Goal: Task Accomplishment & Management: Manage account settings

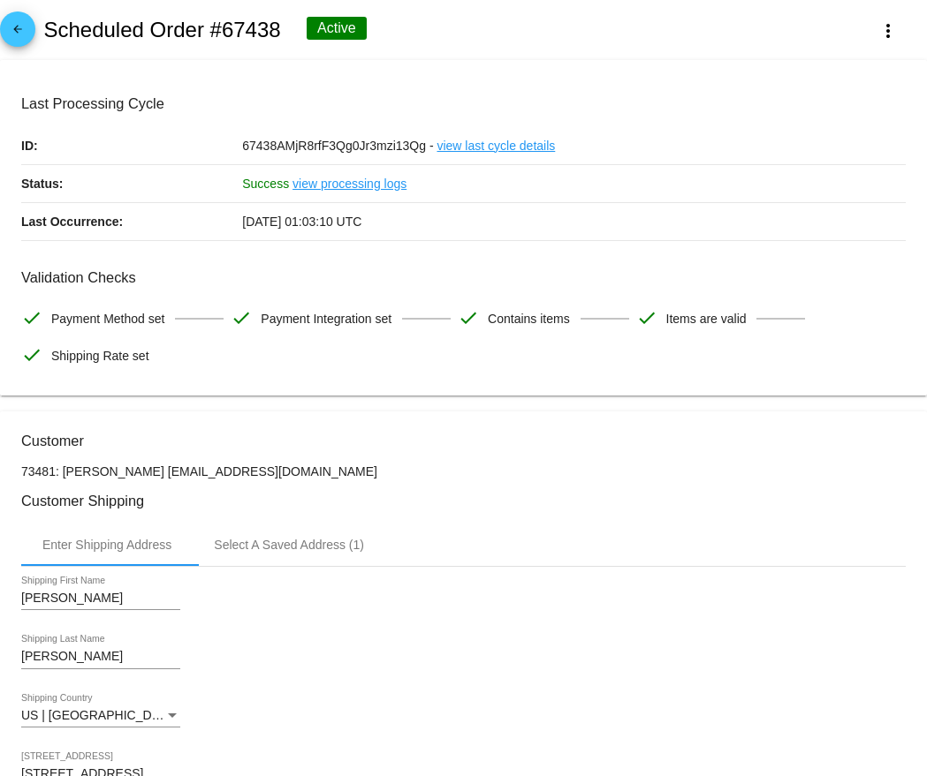
scroll to position [1203, 0]
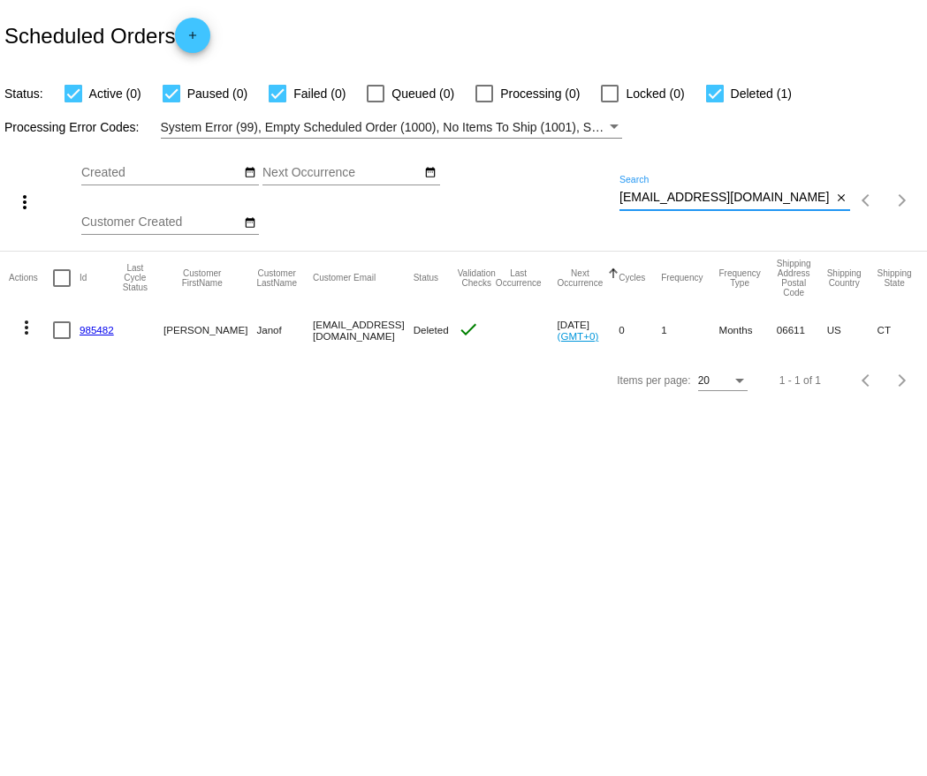
drag, startPoint x: 0, startPoint y: 0, endPoint x: 621, endPoint y: 199, distance: 651.9
click at [621, 199] on input "[EMAIL_ADDRESS][DOMAIN_NAME]" at bounding box center [725, 198] width 212 height 14
paste input "pcodner"
type input "[EMAIL_ADDRESS][DOMAIN_NAME]"
click at [91, 329] on link "968448" at bounding box center [96, 329] width 34 height 11
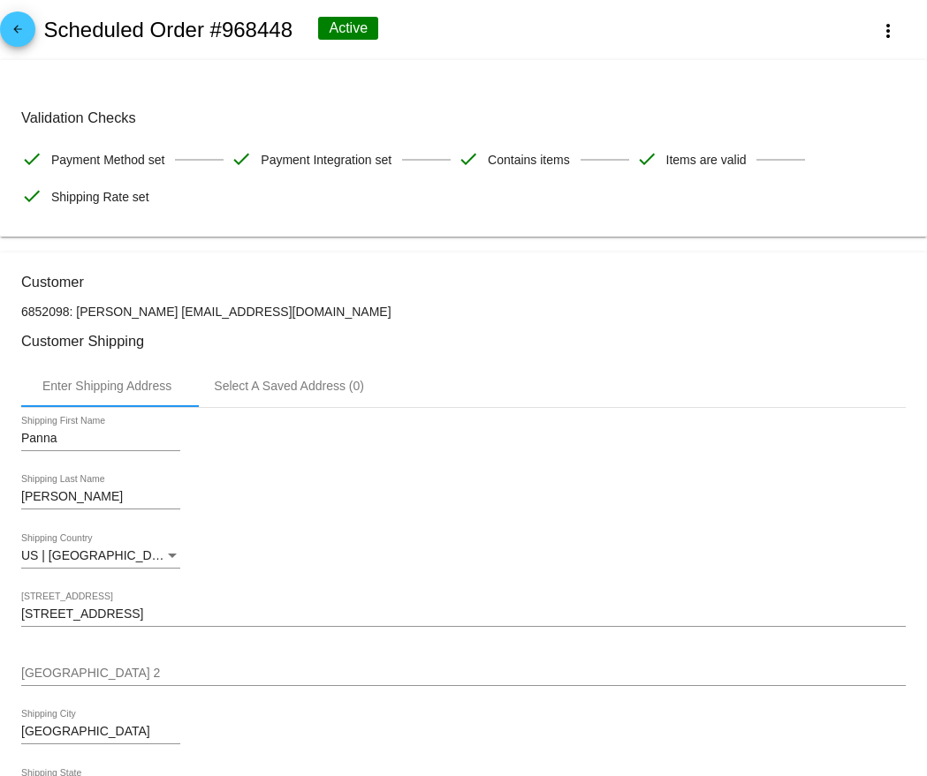
click at [16, 36] on mat-icon "arrow_back" at bounding box center [17, 33] width 21 height 21
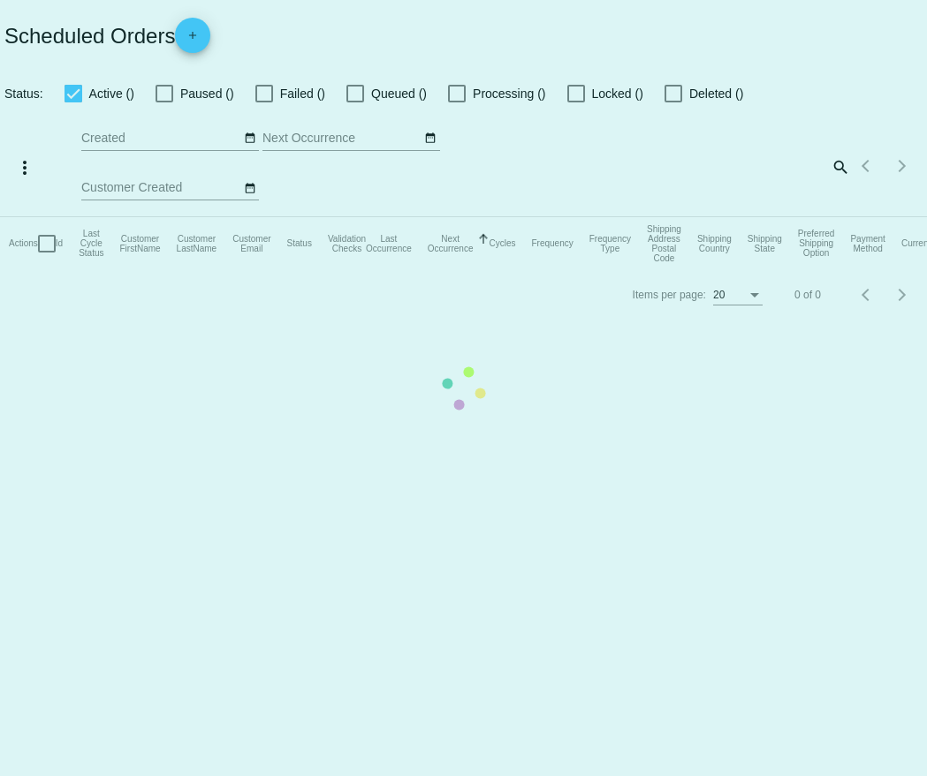
checkbox input "true"
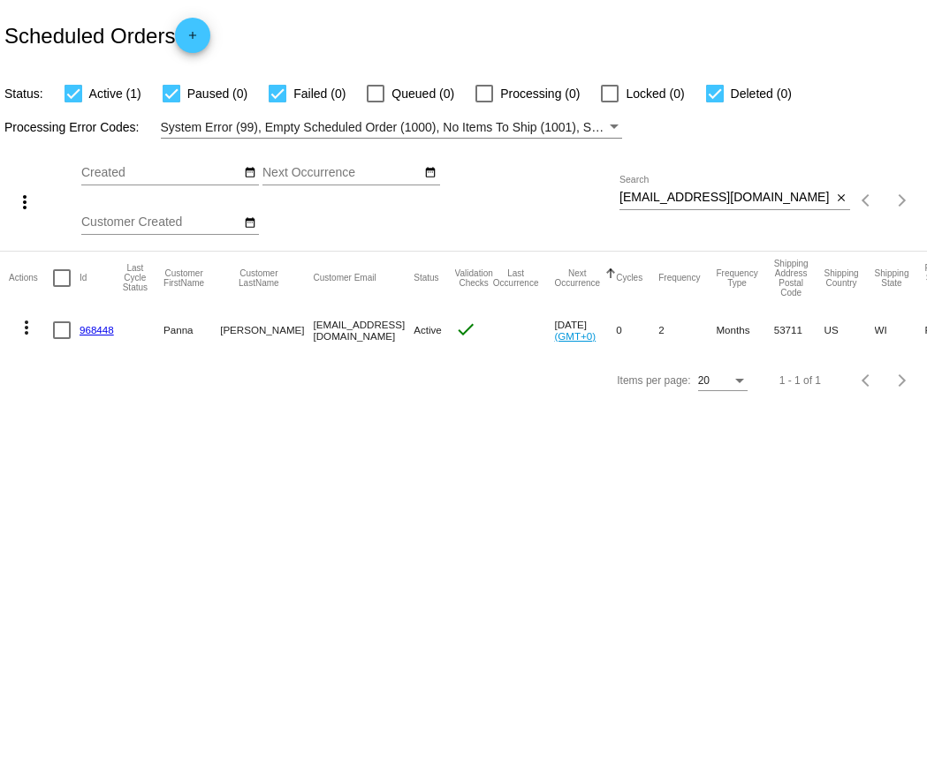
click at [24, 334] on mat-icon "more_vert" at bounding box center [26, 327] width 21 height 21
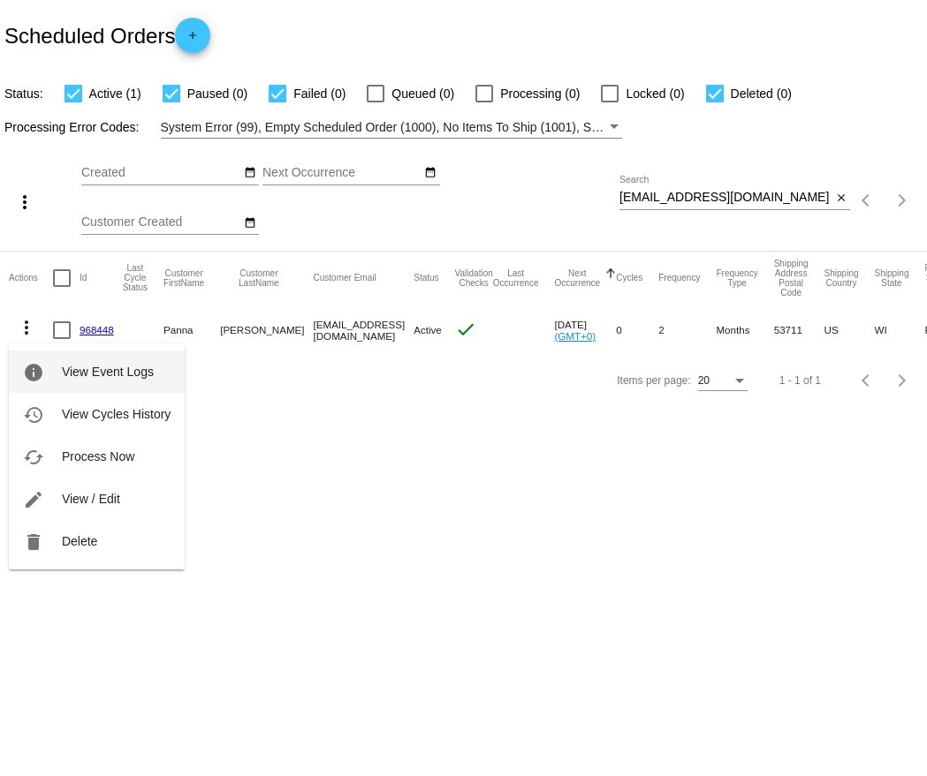
click at [68, 366] on span "View Event Logs" at bounding box center [108, 372] width 92 height 14
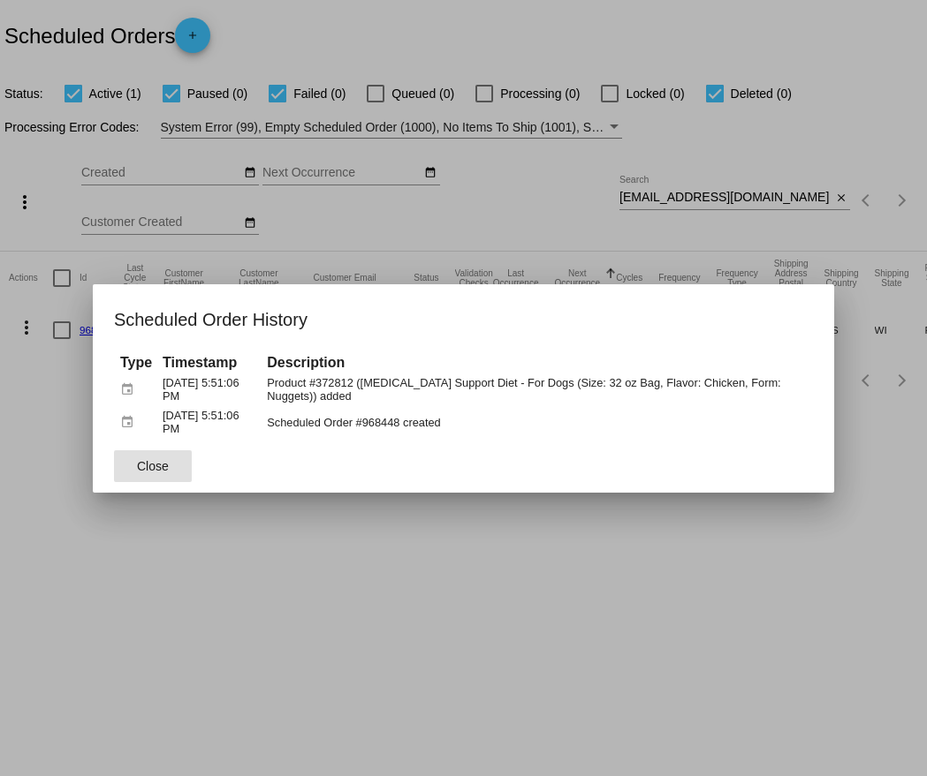
click at [143, 460] on span "Close" at bounding box center [153, 466] width 32 height 14
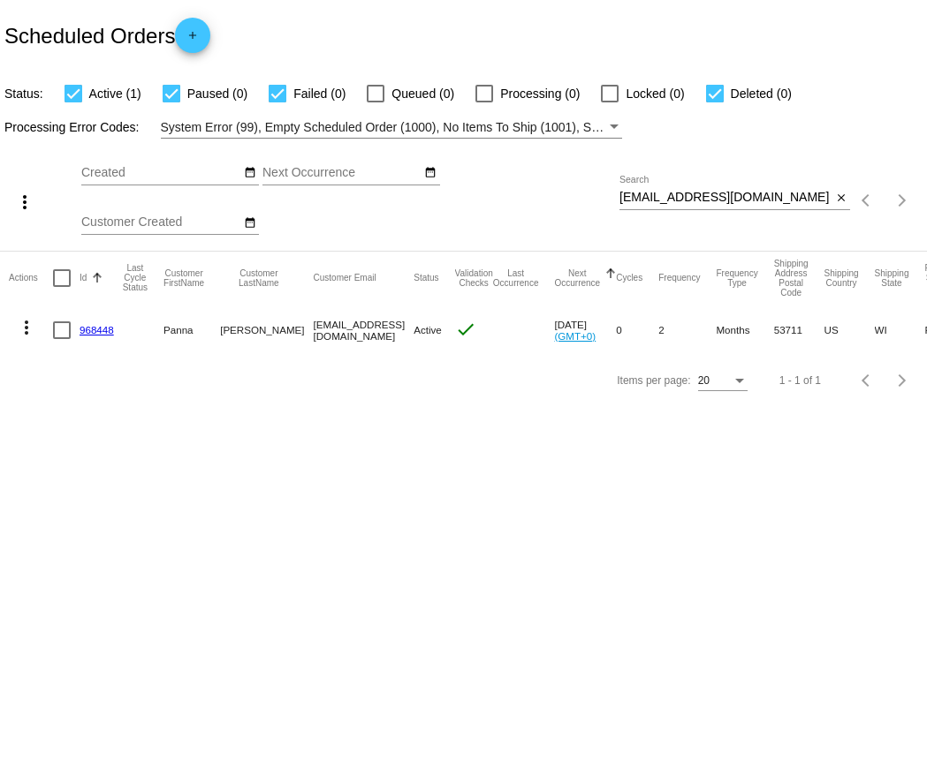
click at [101, 333] on link "968448" at bounding box center [96, 329] width 34 height 11
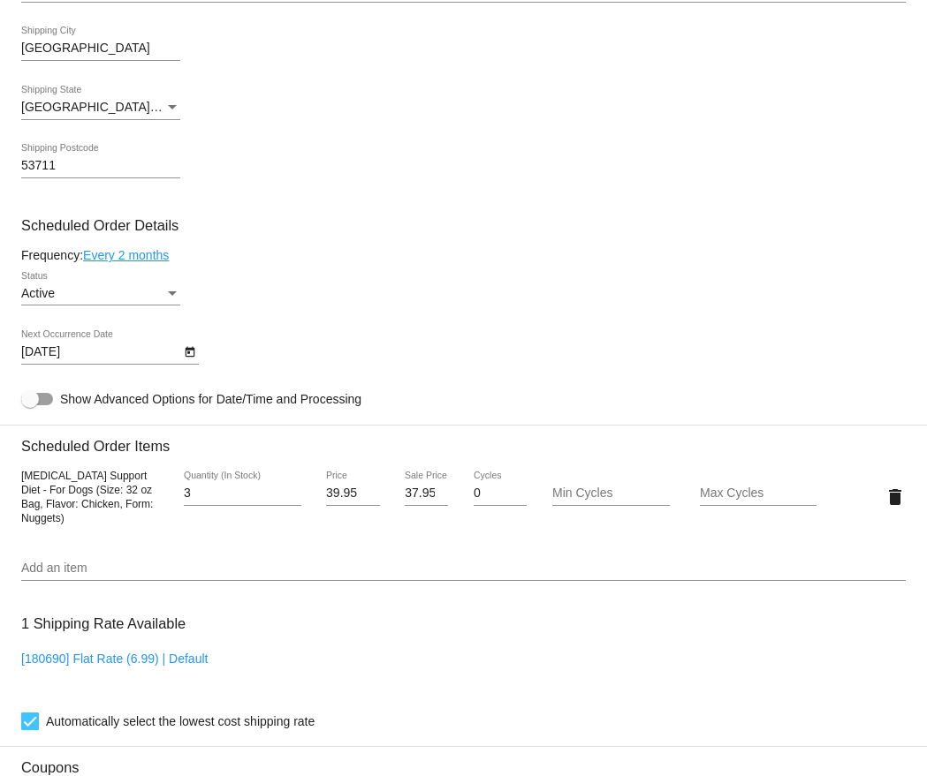
scroll to position [685, 0]
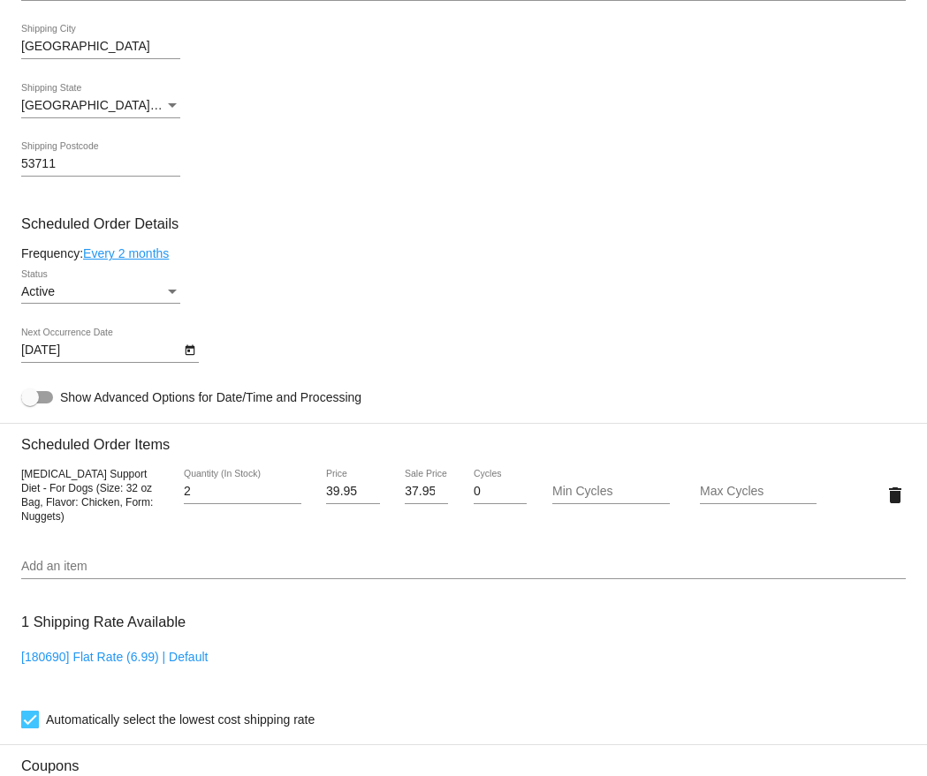
type input "2"
click at [292, 499] on input "2" at bounding box center [242, 492] width 117 height 14
click at [293, 261] on div "Frequency: Every 2 months" at bounding box center [463, 253] width 884 height 14
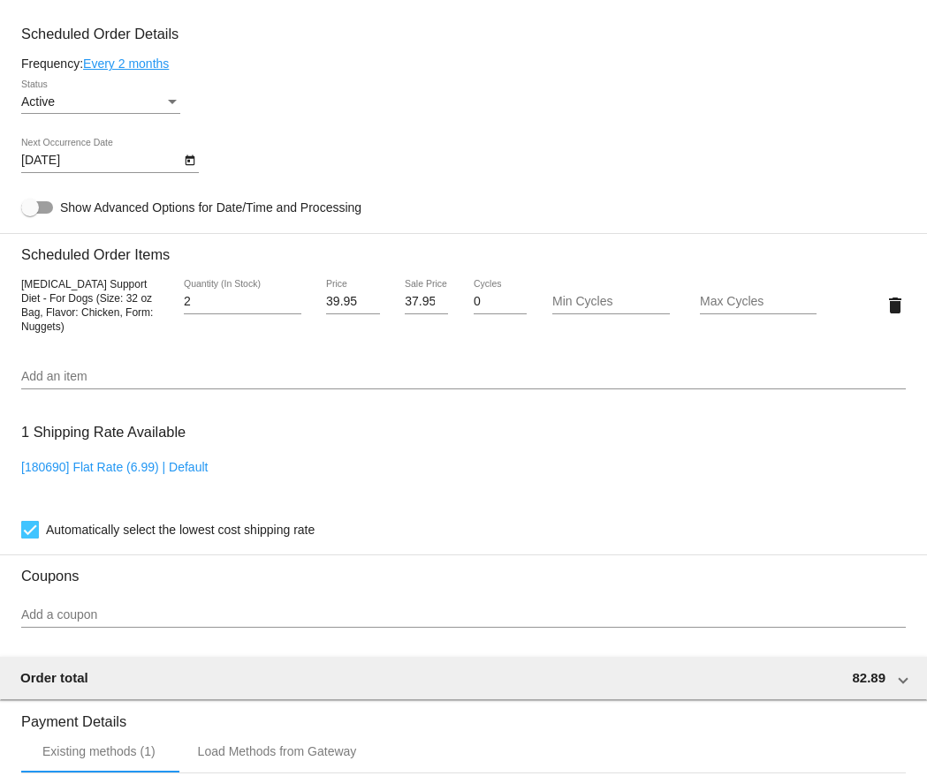
scroll to position [874, 0]
click at [144, 72] on link "Every 2 months" at bounding box center [126, 64] width 86 height 14
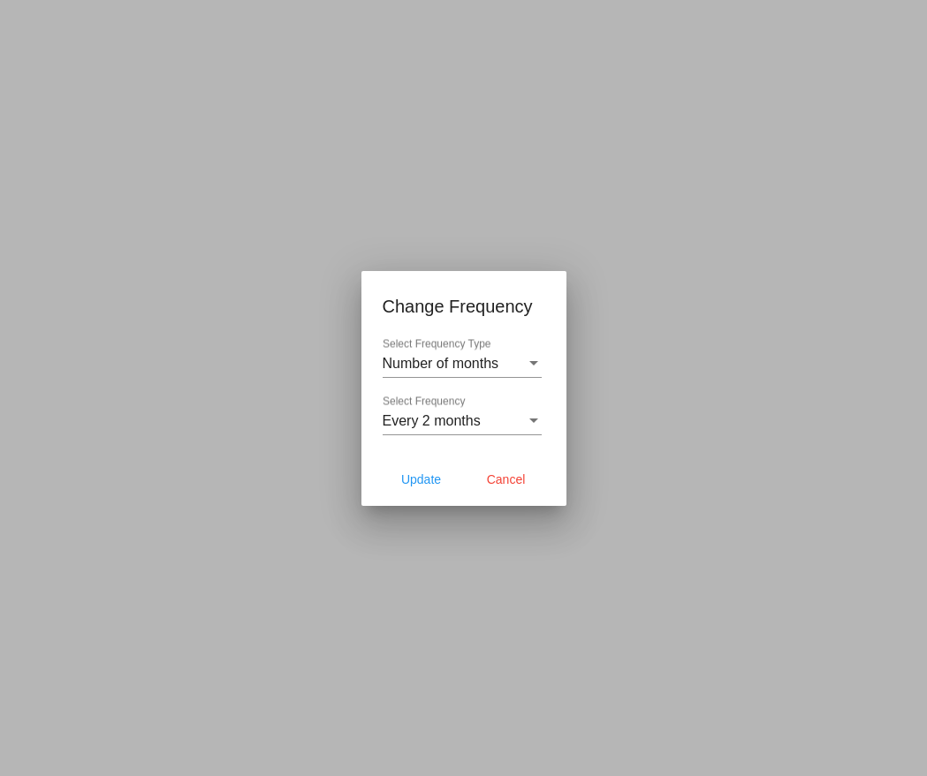
click at [437, 412] on div "Every 2 months Select Frequency" at bounding box center [461, 416] width 159 height 40
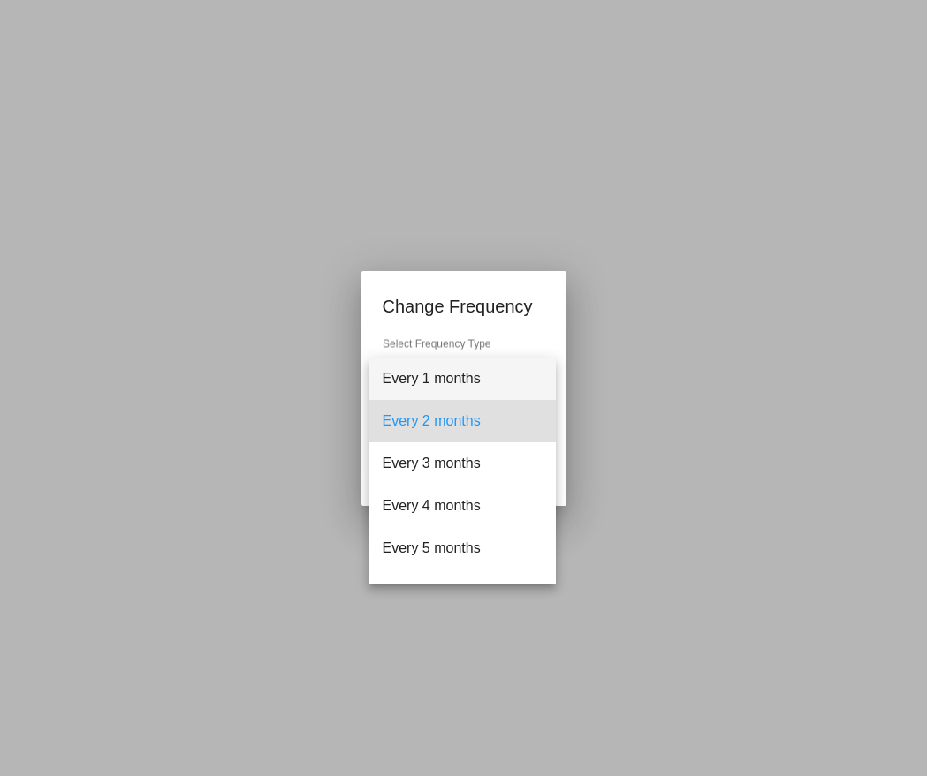
click at [432, 382] on span "Every 1 months" at bounding box center [461, 379] width 159 height 42
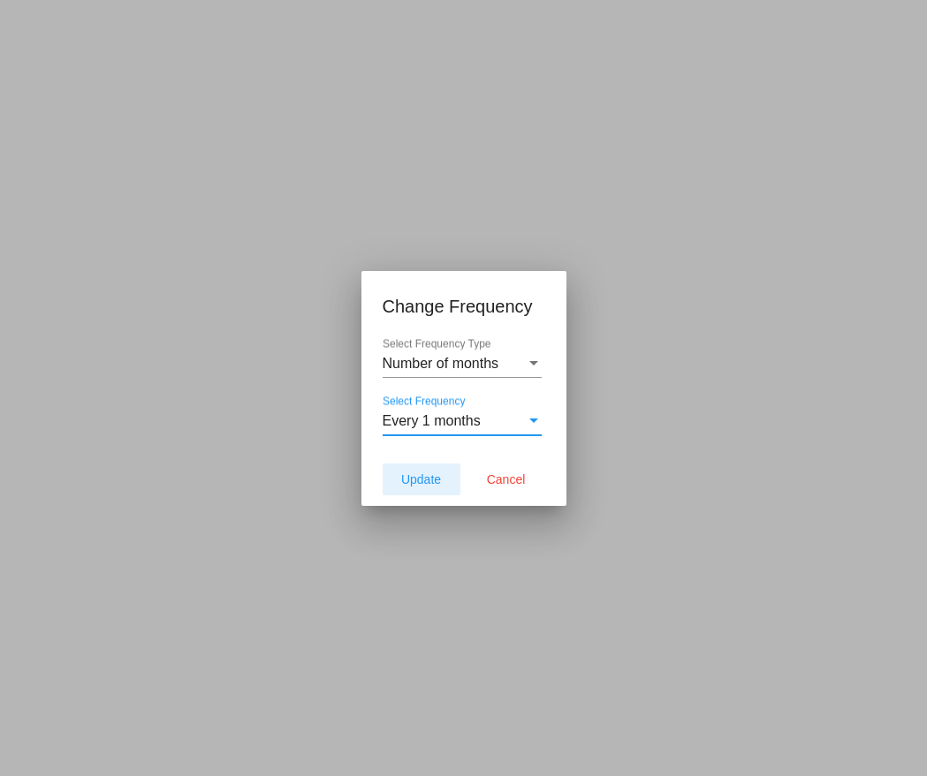
click at [423, 484] on span "Update" at bounding box center [421, 480] width 40 height 14
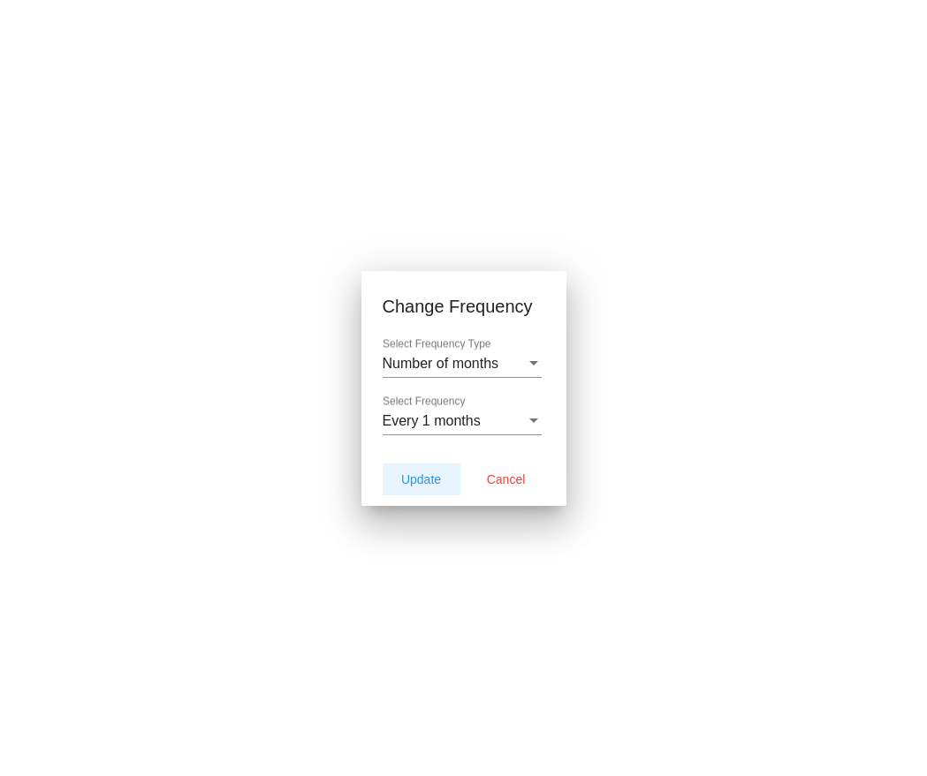
type input "[DATE]"
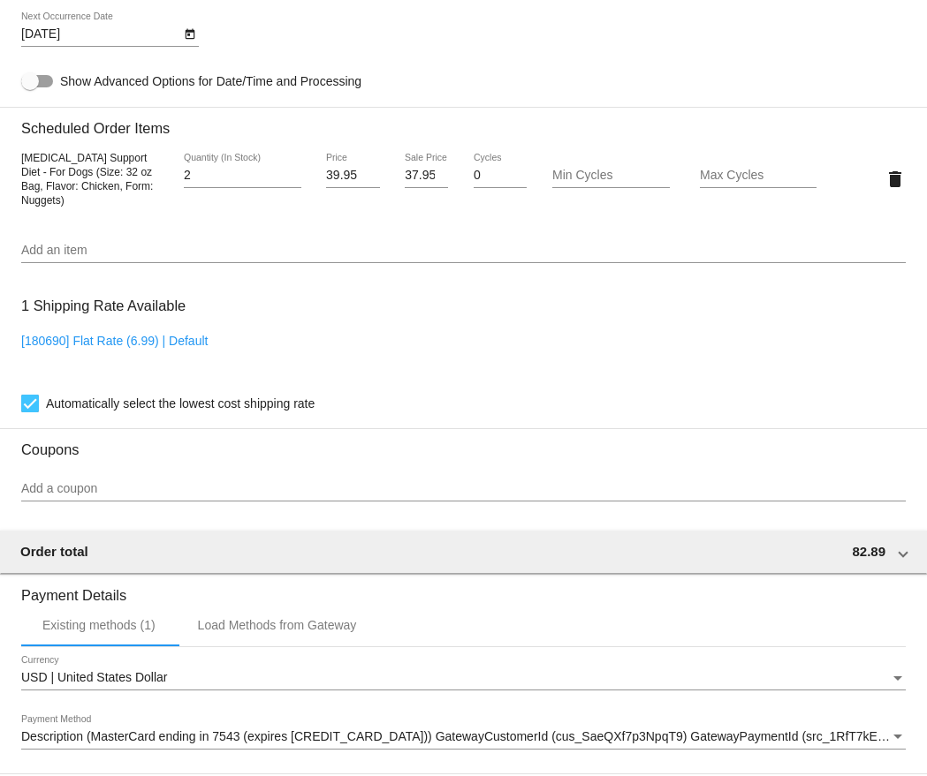
scroll to position [1257, 0]
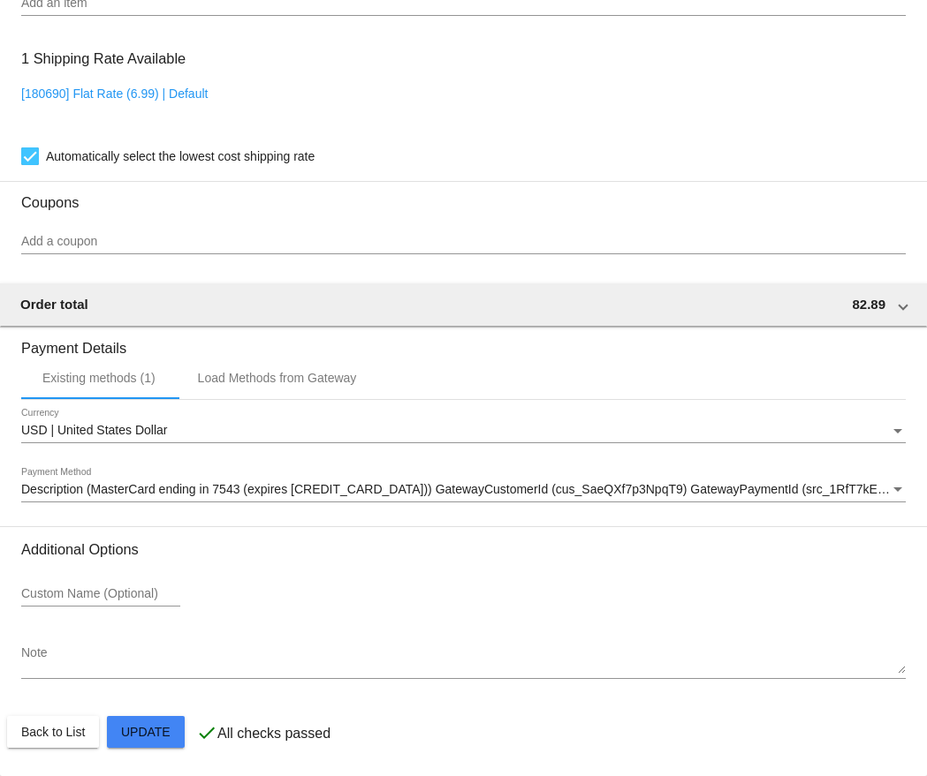
click at [166, 709] on mat-card-actions "Back to List Update" at bounding box center [463, 732] width 912 height 46
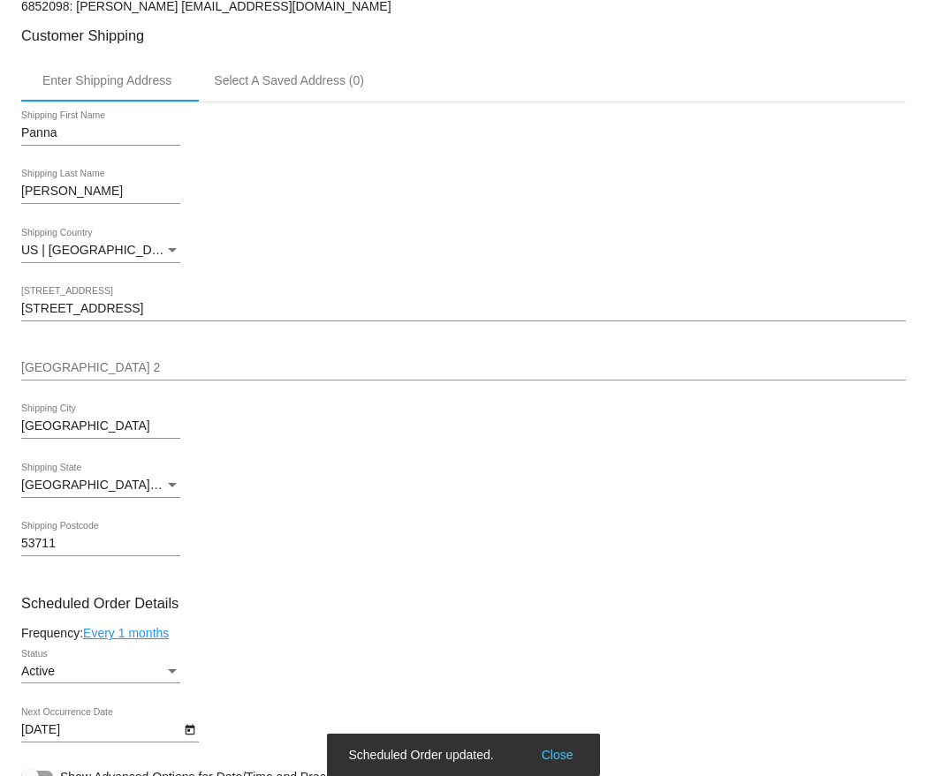
scroll to position [0, 0]
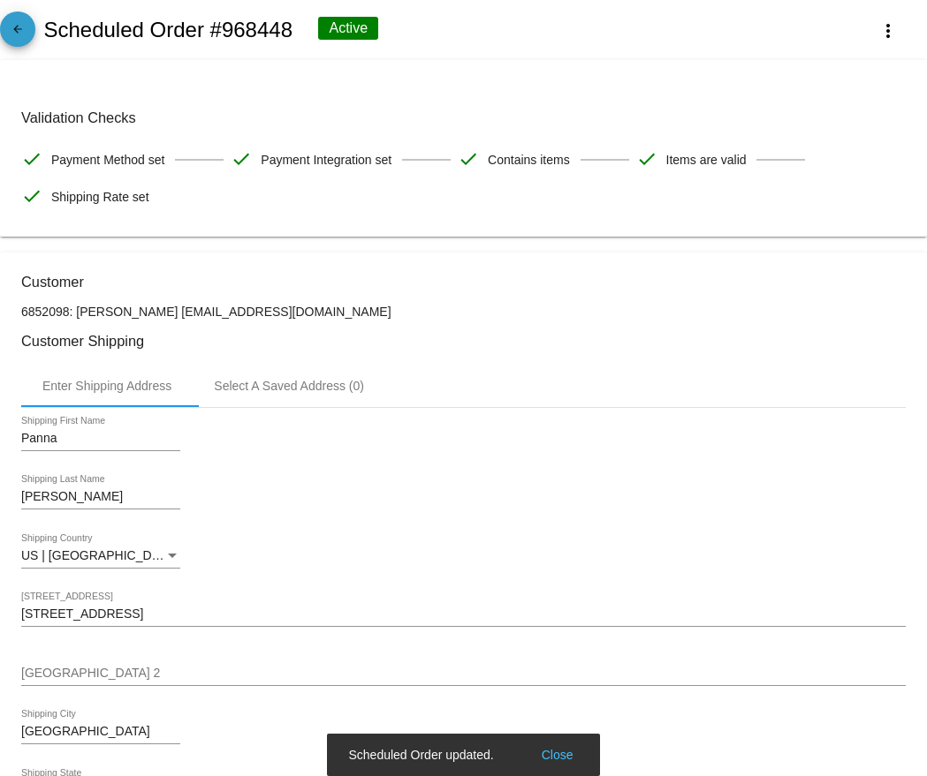
click at [21, 32] on mat-icon "arrow_back" at bounding box center [17, 33] width 21 height 21
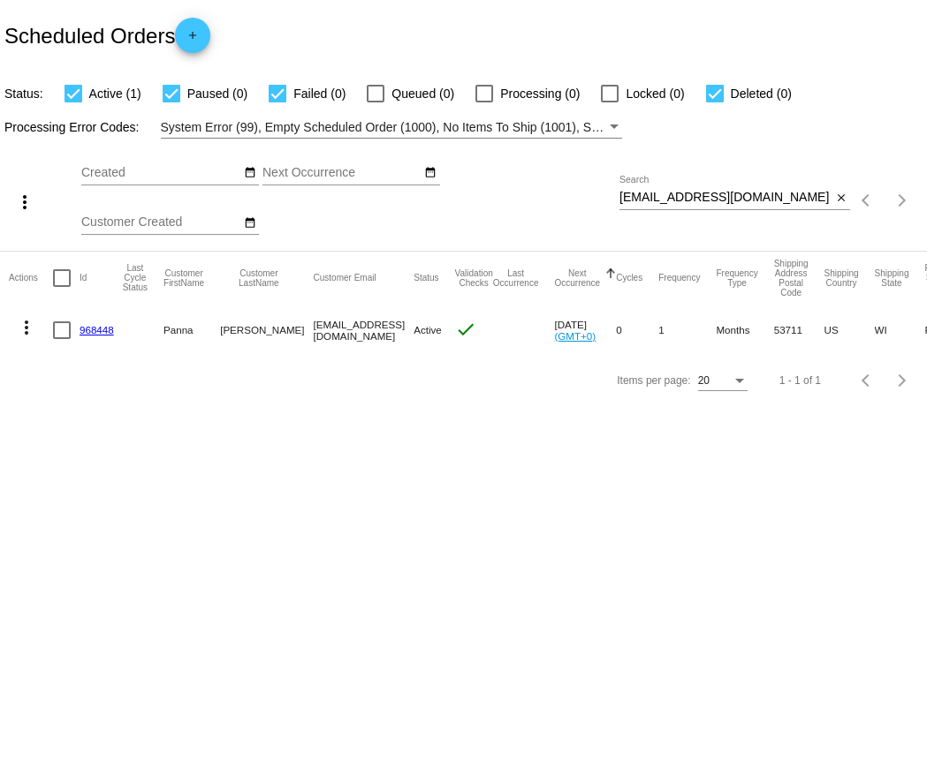
click at [29, 326] on mat-icon "more_vert" at bounding box center [26, 327] width 21 height 21
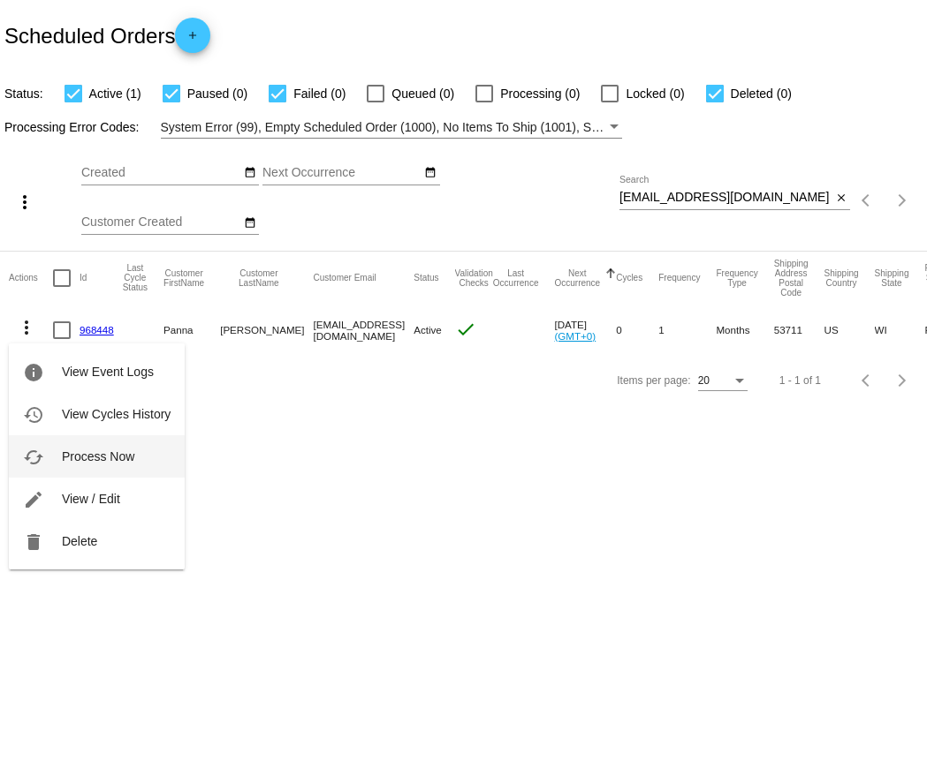
click at [74, 452] on span "Process Now" at bounding box center [98, 457] width 72 height 14
